Goal: Transaction & Acquisition: Subscribe to service/newsletter

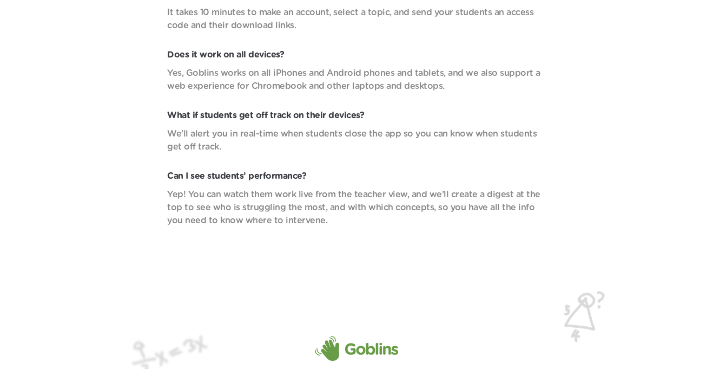
scroll to position [3830, 0]
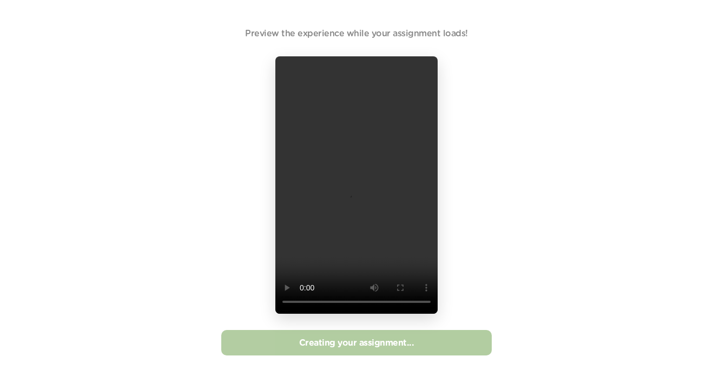
scroll to position [14, 0]
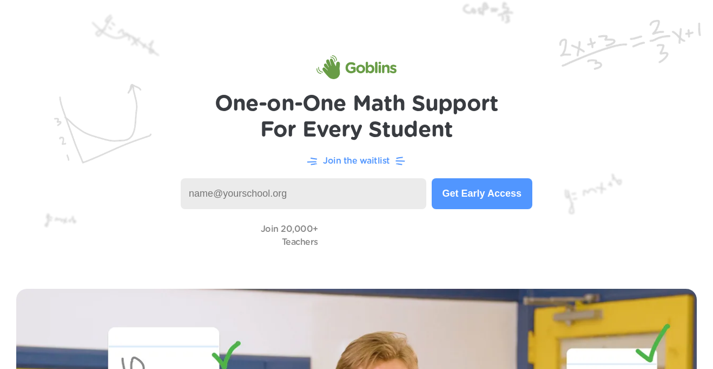
click at [419, 198] on input at bounding box center [304, 193] width 246 height 31
click at [464, 202] on button "Get Early Access" at bounding box center [482, 193] width 101 height 31
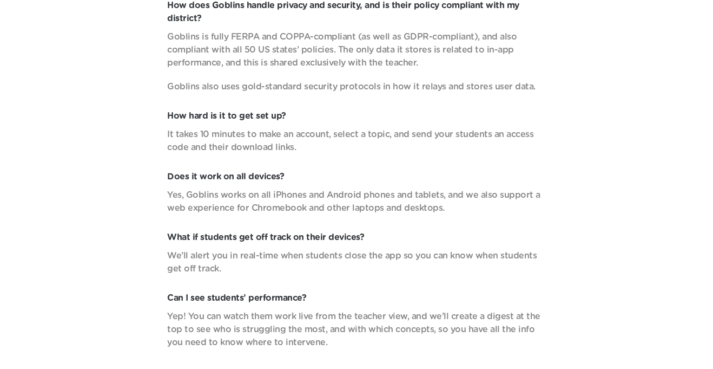
scroll to position [3851, 0]
